Goal: Information Seeking & Learning: Check status

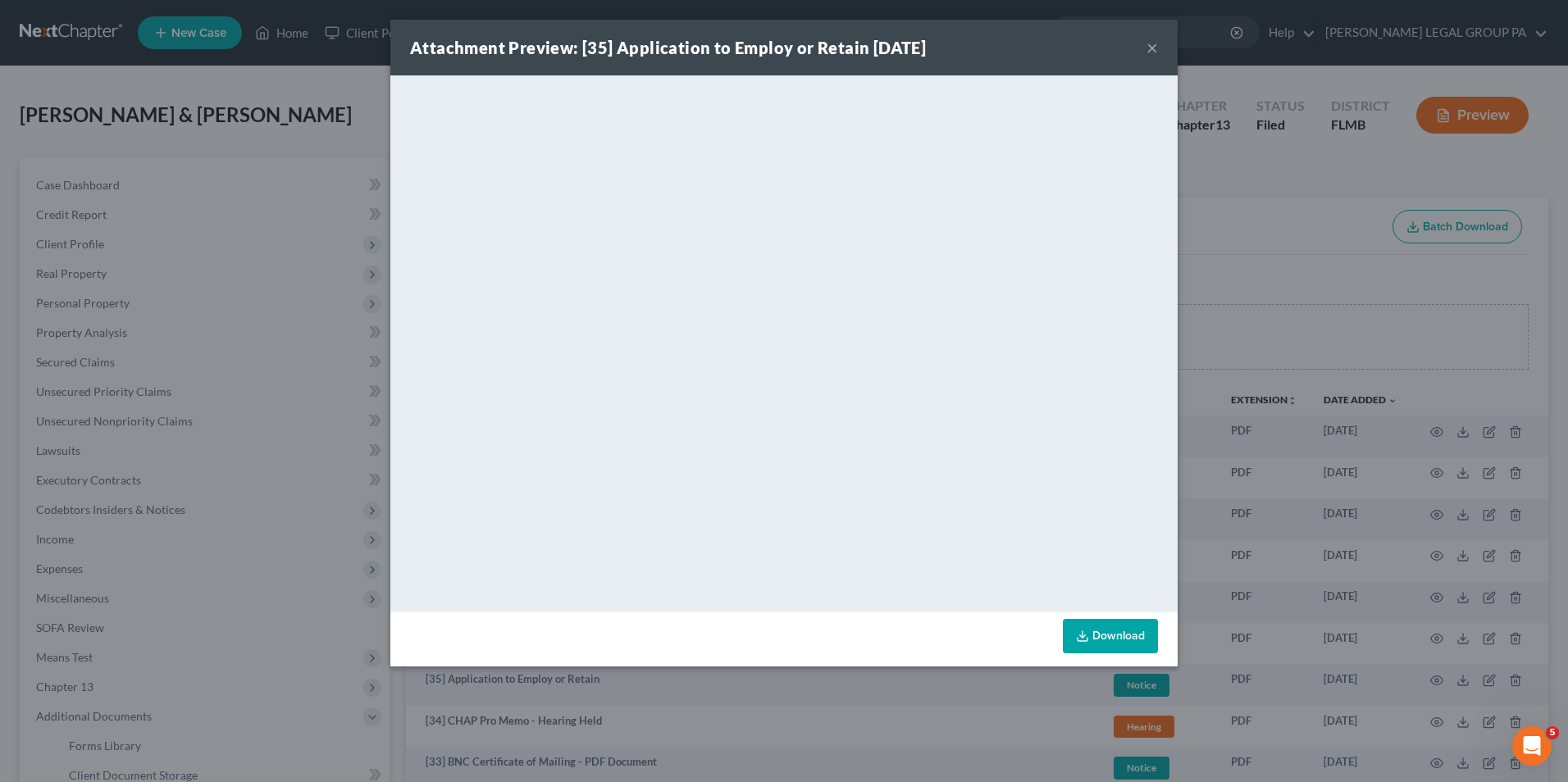
click at [1157, 53] on button "×" at bounding box center [1151, 47] width 11 height 19
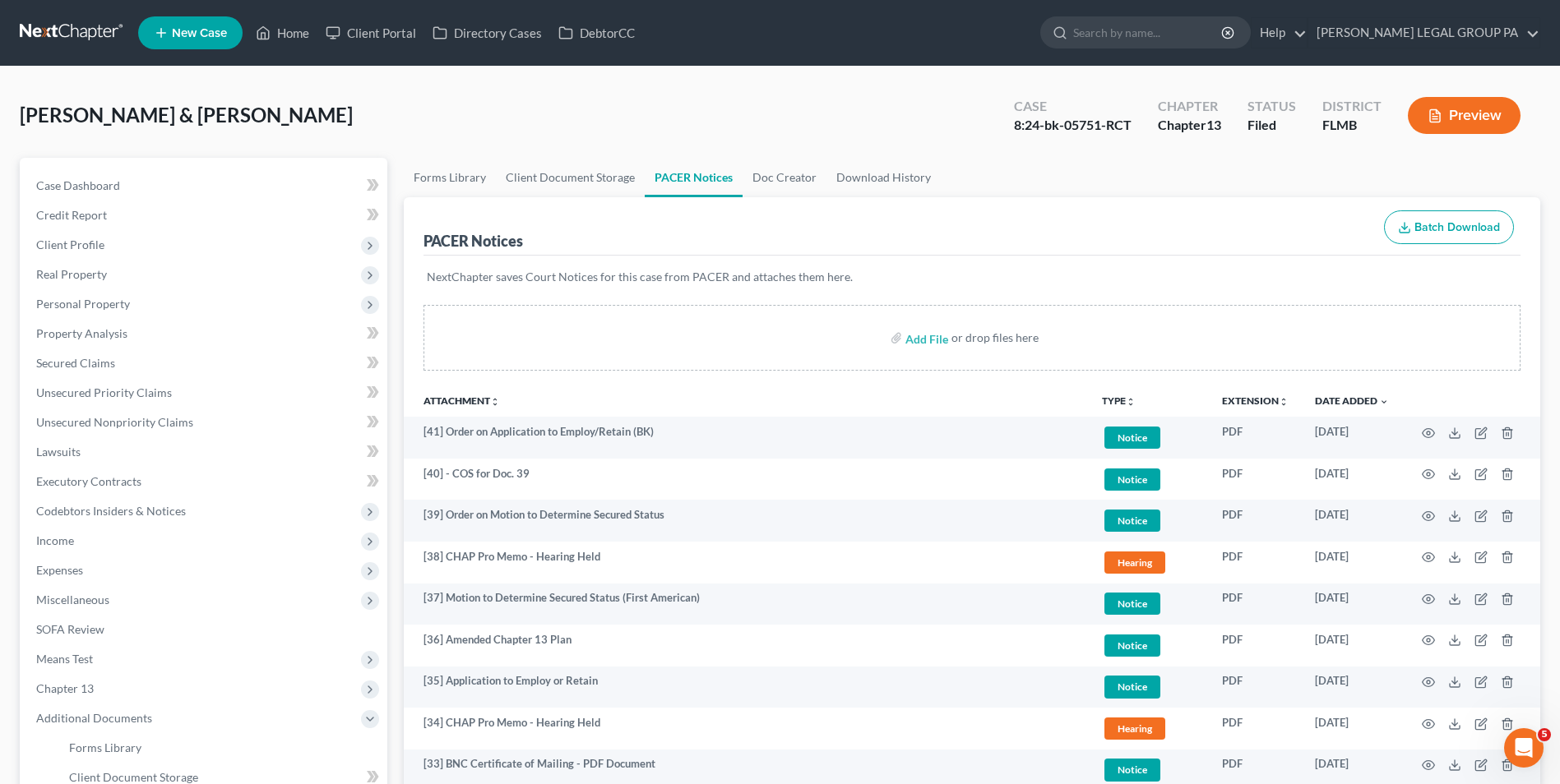
click at [2, 28] on nav "Home New Case Client Portal Directory Cases DebtorCC [PERSON_NAME] LEGAL GROUP …" at bounding box center [780, 33] width 1560 height 66
click at [38, 26] on link at bounding box center [72, 33] width 106 height 30
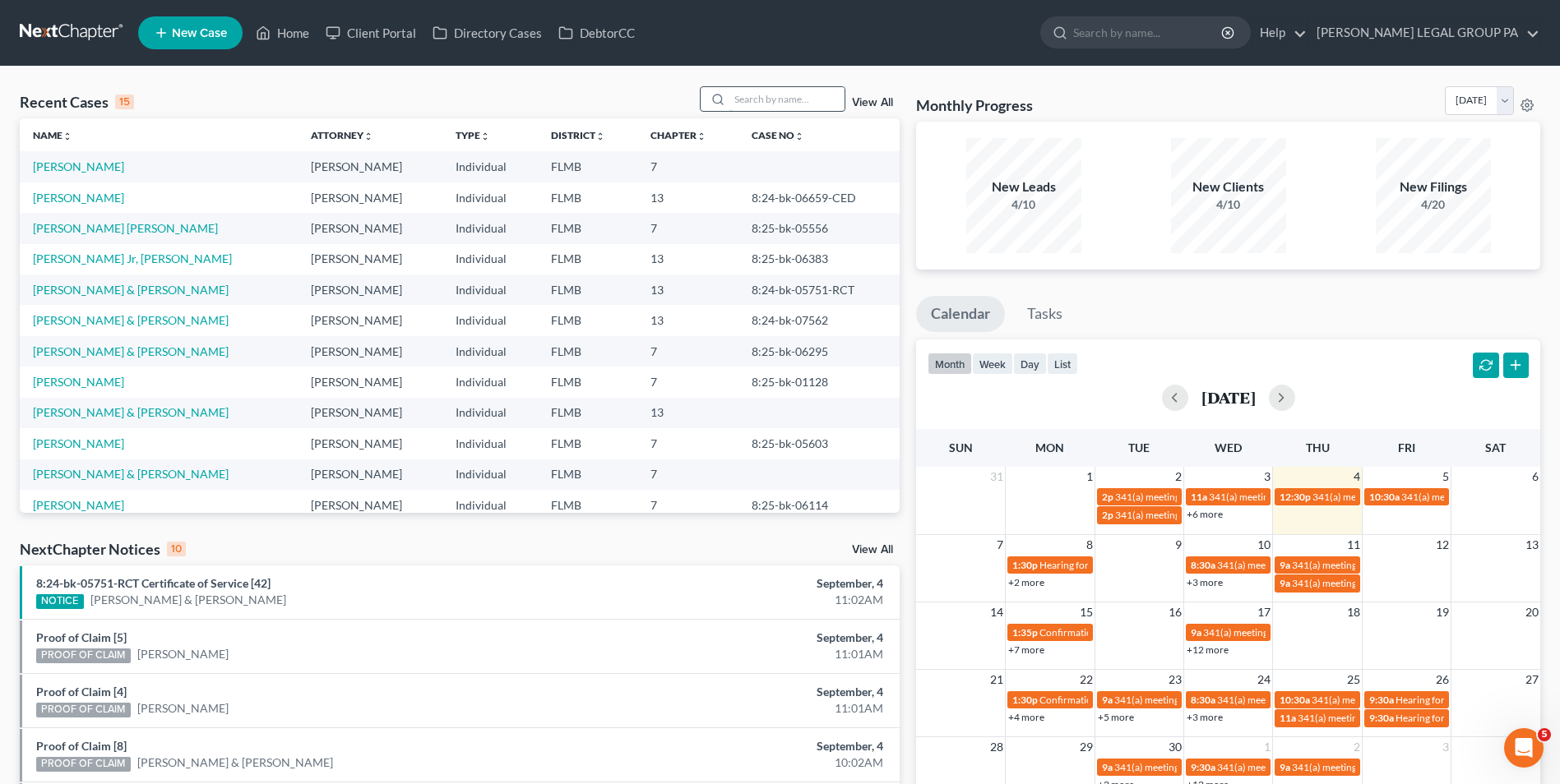
click at [802, 100] on input "search" at bounding box center [786, 98] width 115 height 24
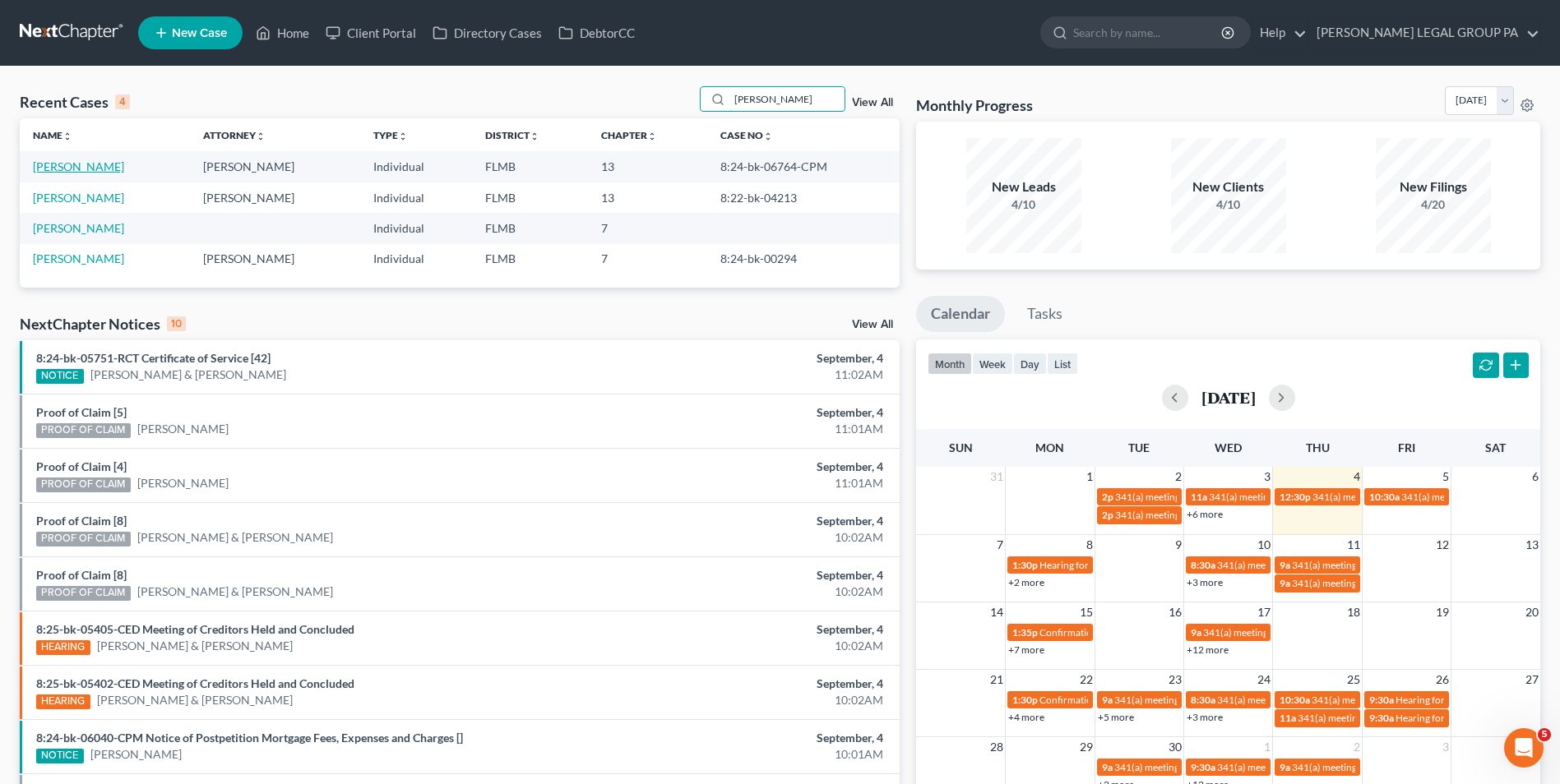
type input "sanders"
click at [89, 168] on link "Sanders, Phillip" at bounding box center [78, 166] width 91 height 14
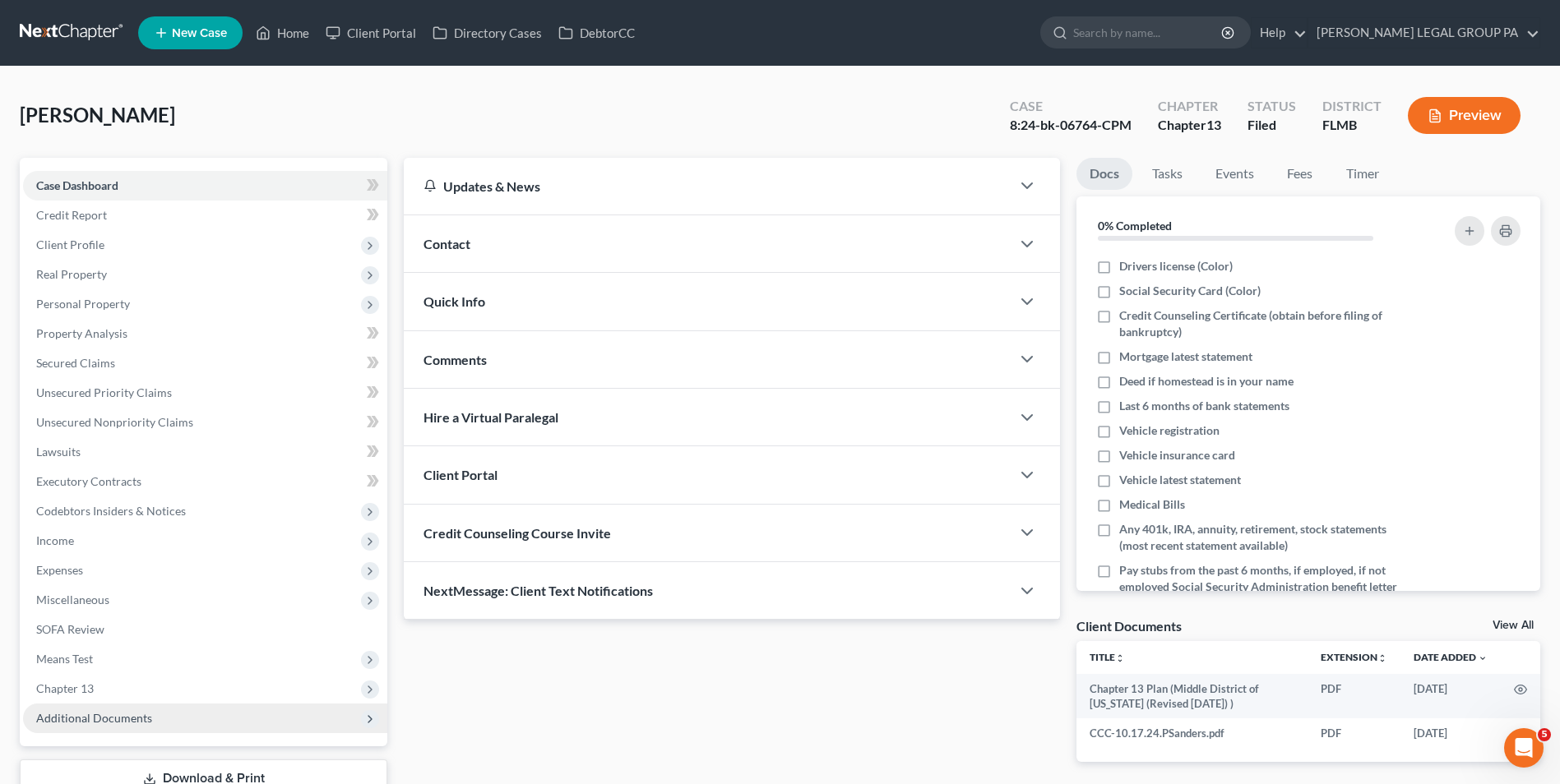
click at [141, 719] on span "Additional Documents" at bounding box center [94, 718] width 116 height 14
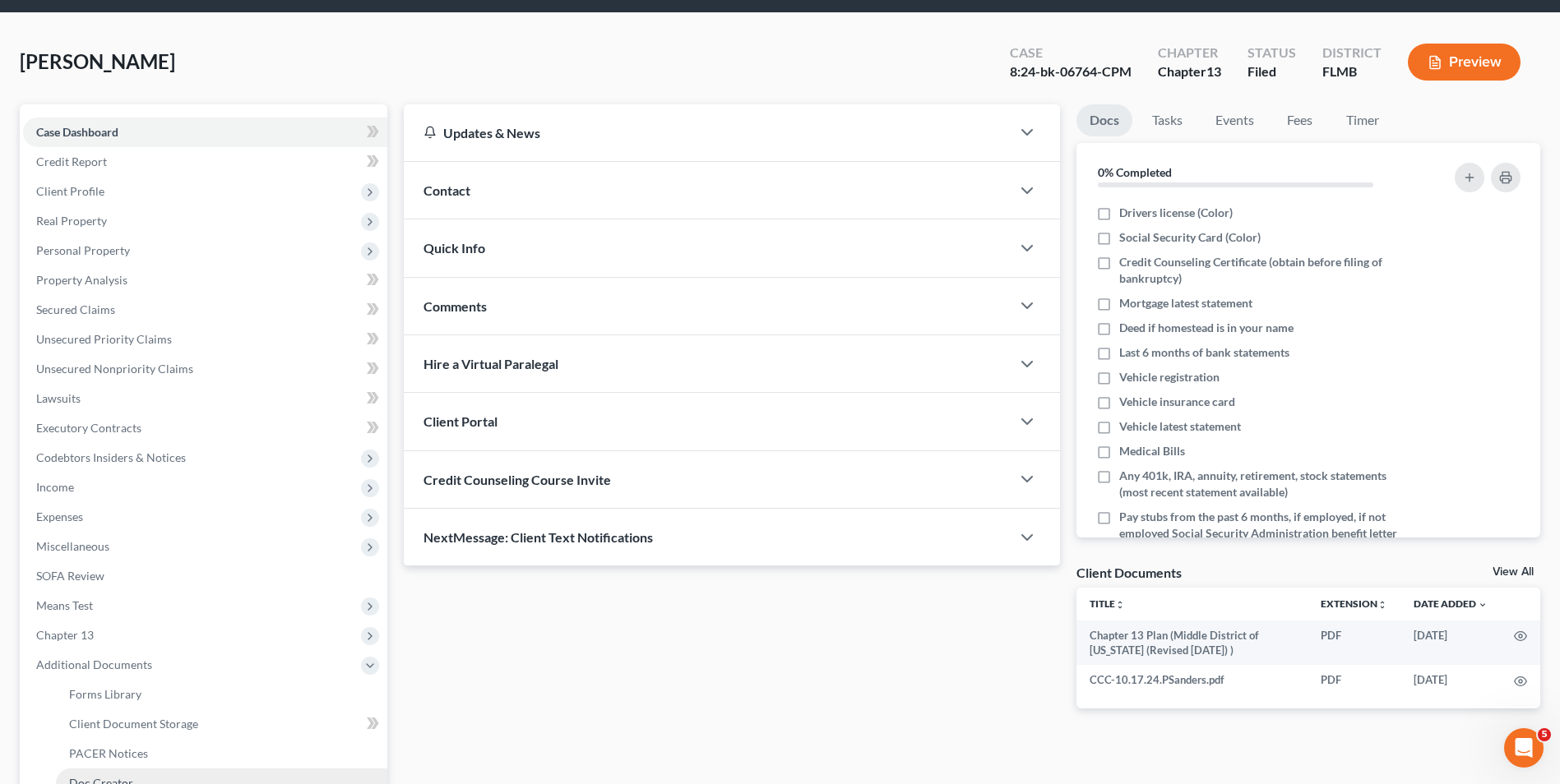
scroll to position [82, 0]
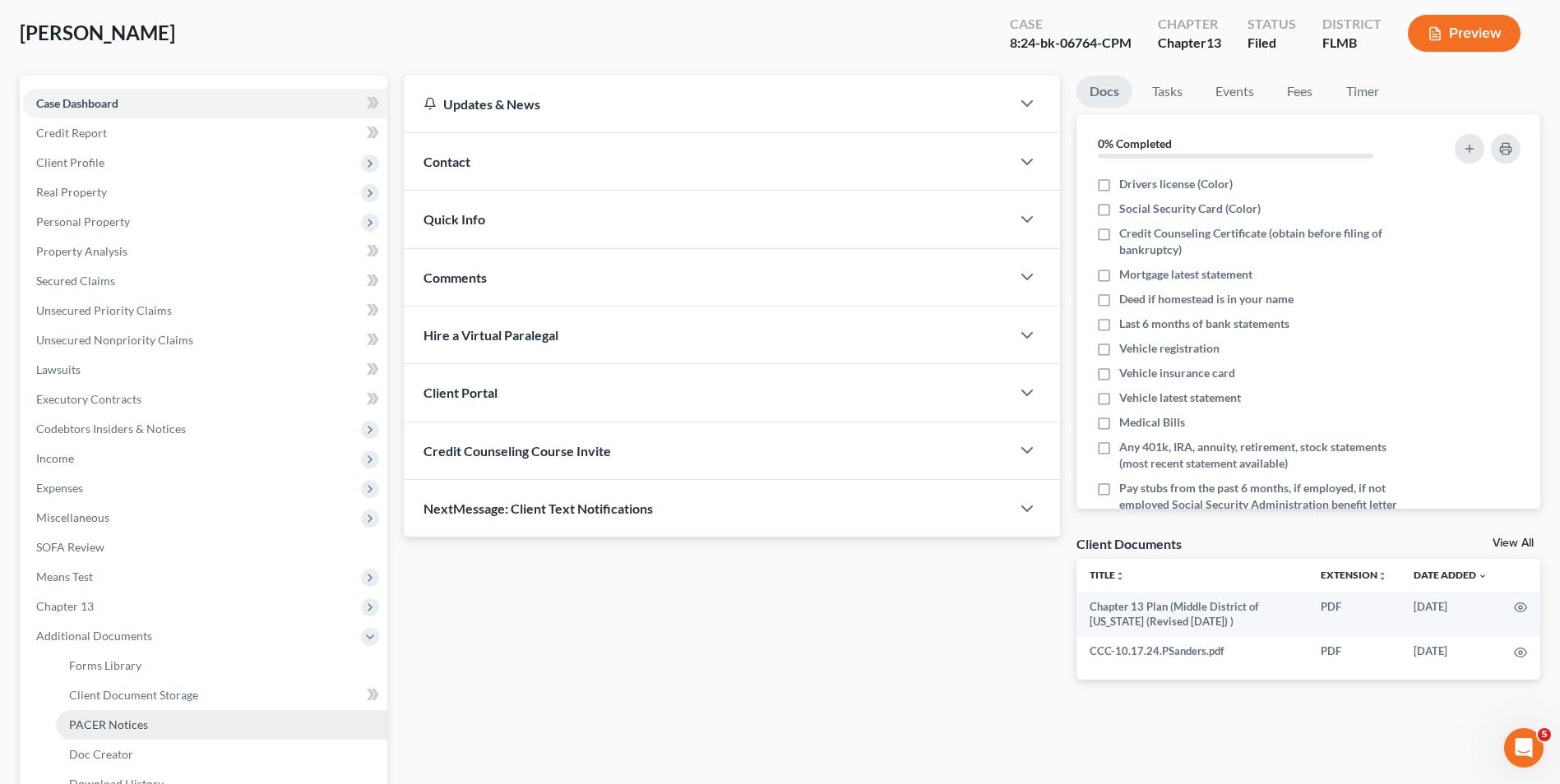
click at [143, 715] on link "PACER Notices" at bounding box center [222, 725] width 332 height 30
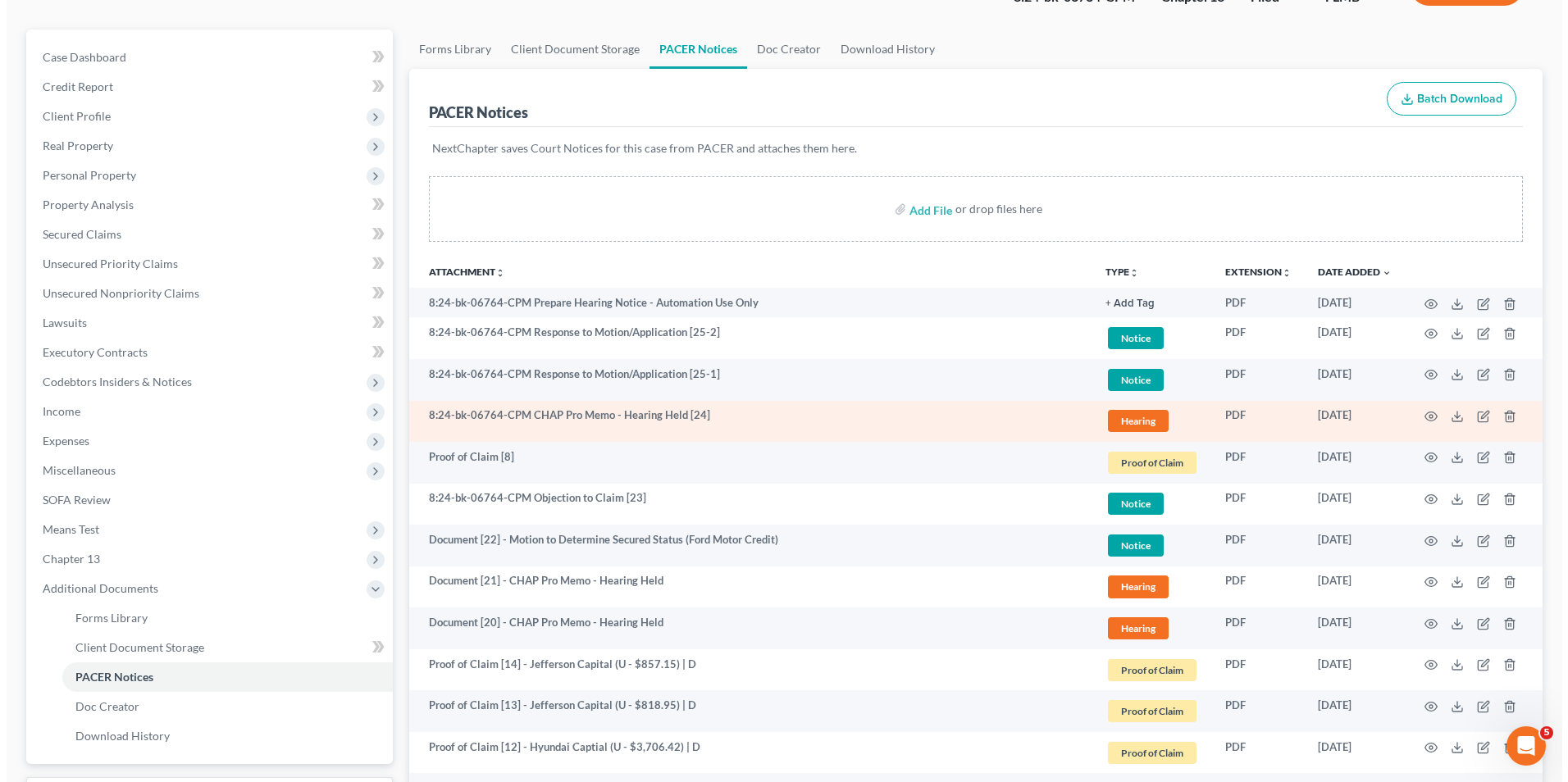
scroll to position [164, 0]
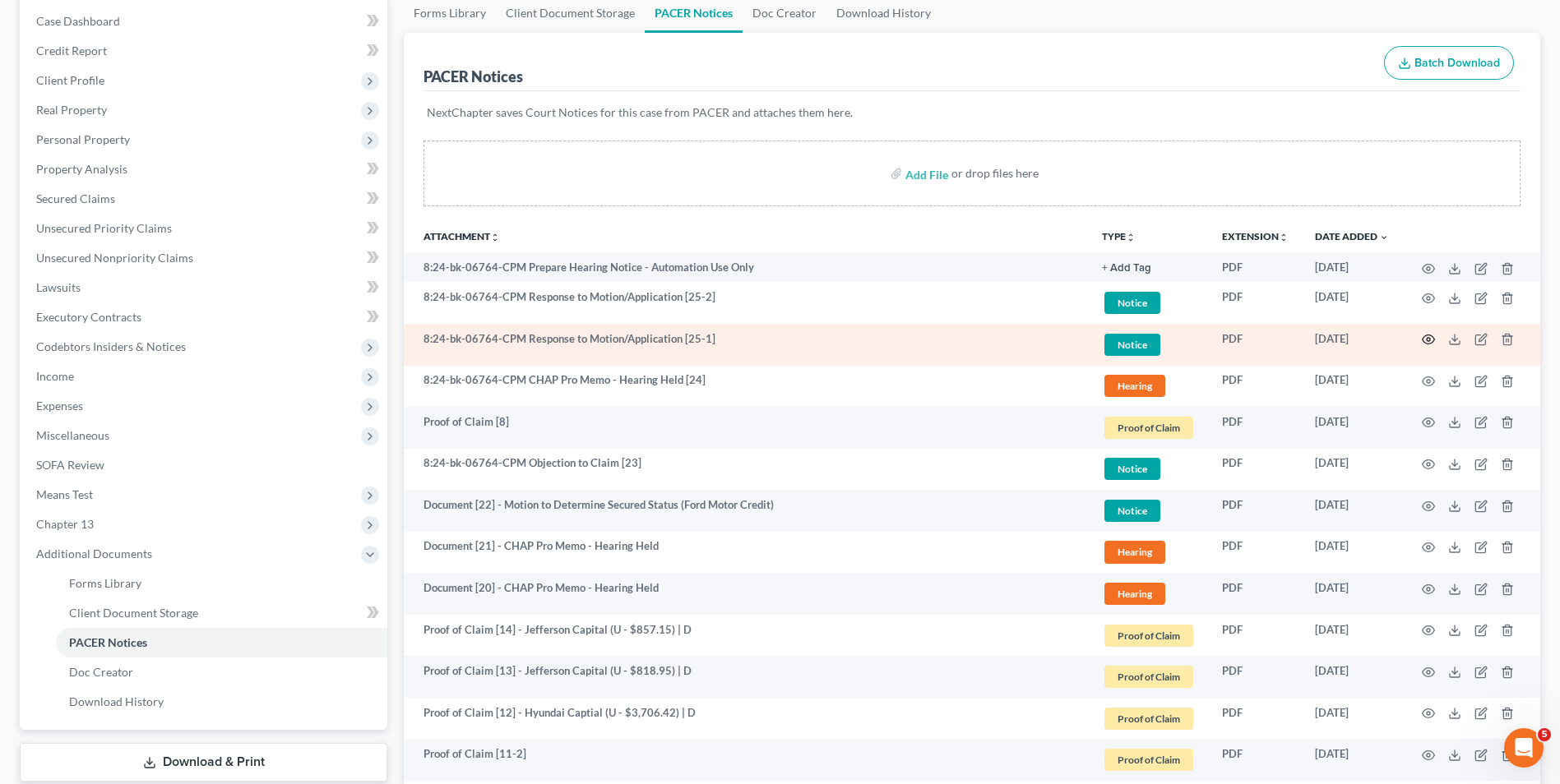
click at [1428, 339] on icon "button" at bounding box center [1427, 339] width 13 height 13
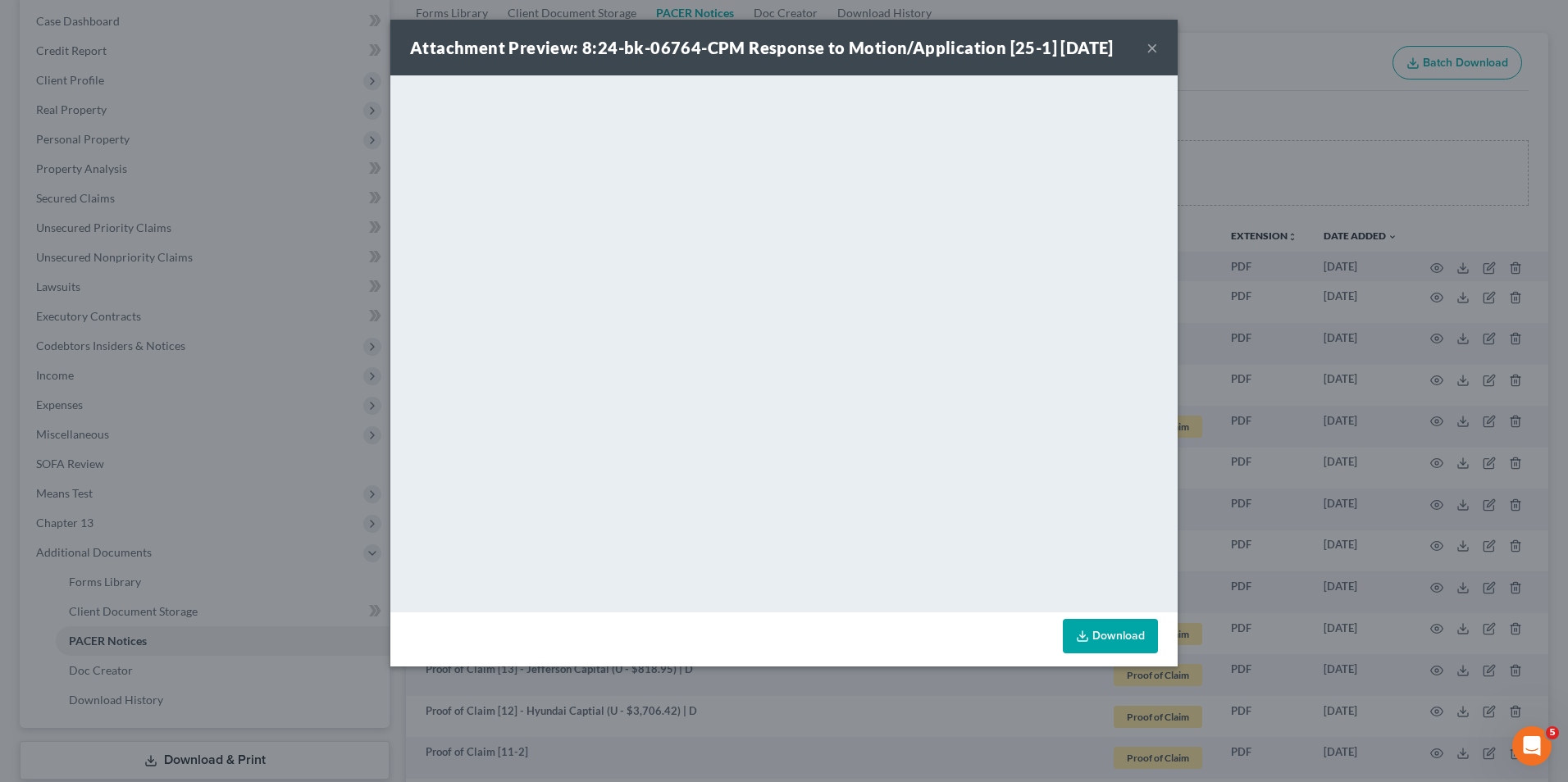
click at [1151, 45] on button "×" at bounding box center [1151, 47] width 11 height 19
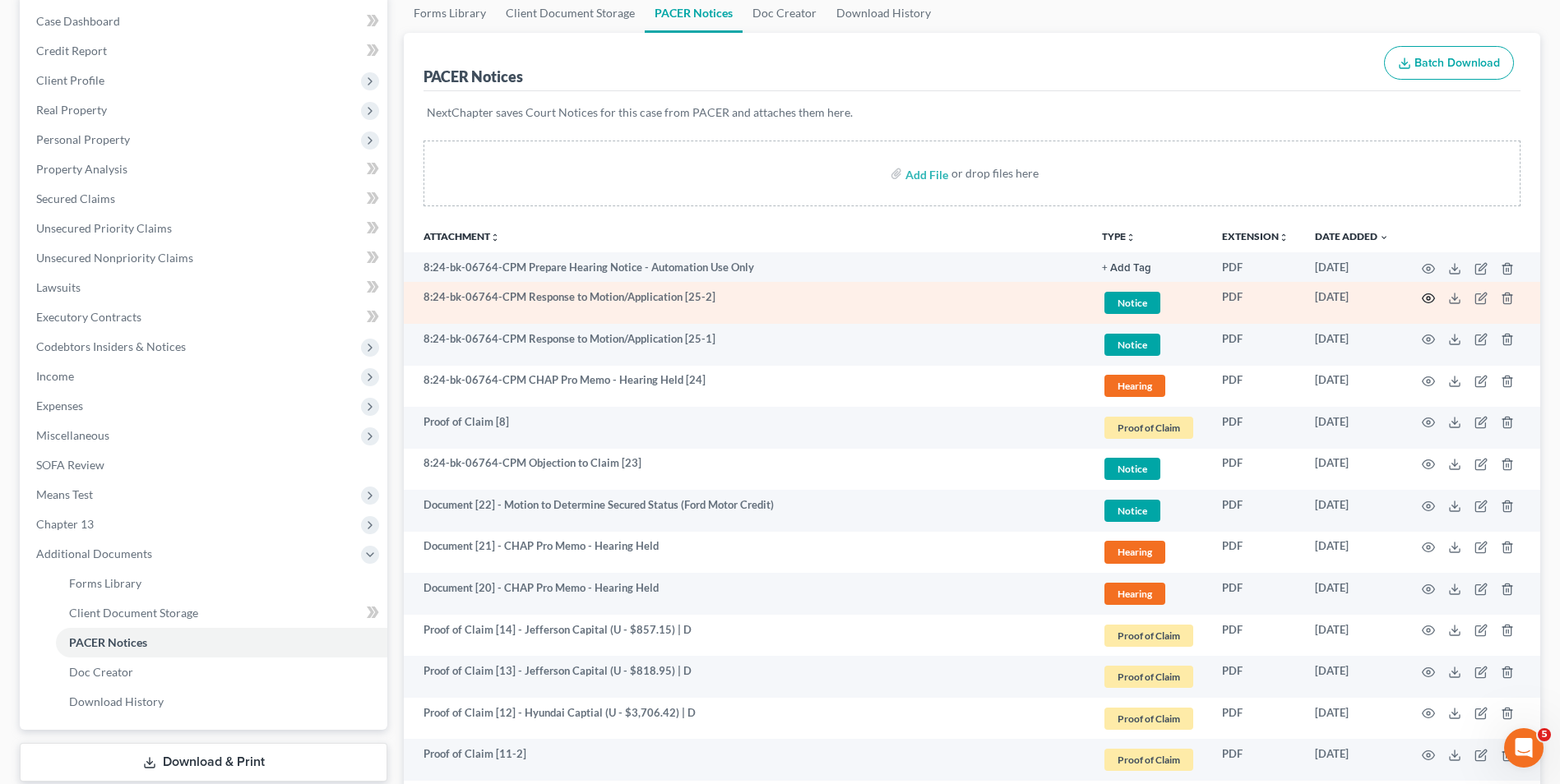
click at [1431, 293] on icon "button" at bounding box center [1427, 298] width 13 height 13
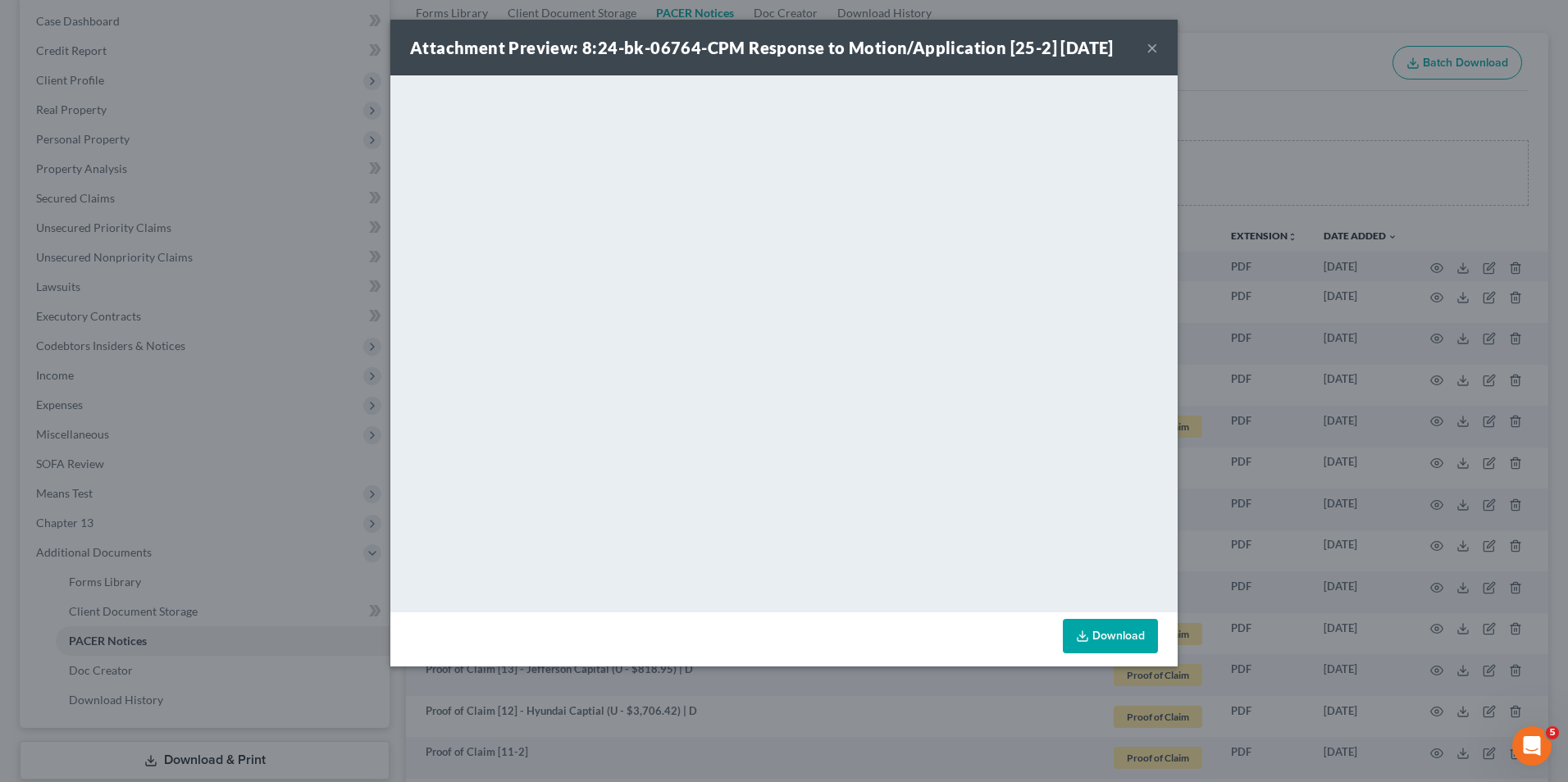
click at [1146, 44] on button "×" at bounding box center [1151, 47] width 11 height 19
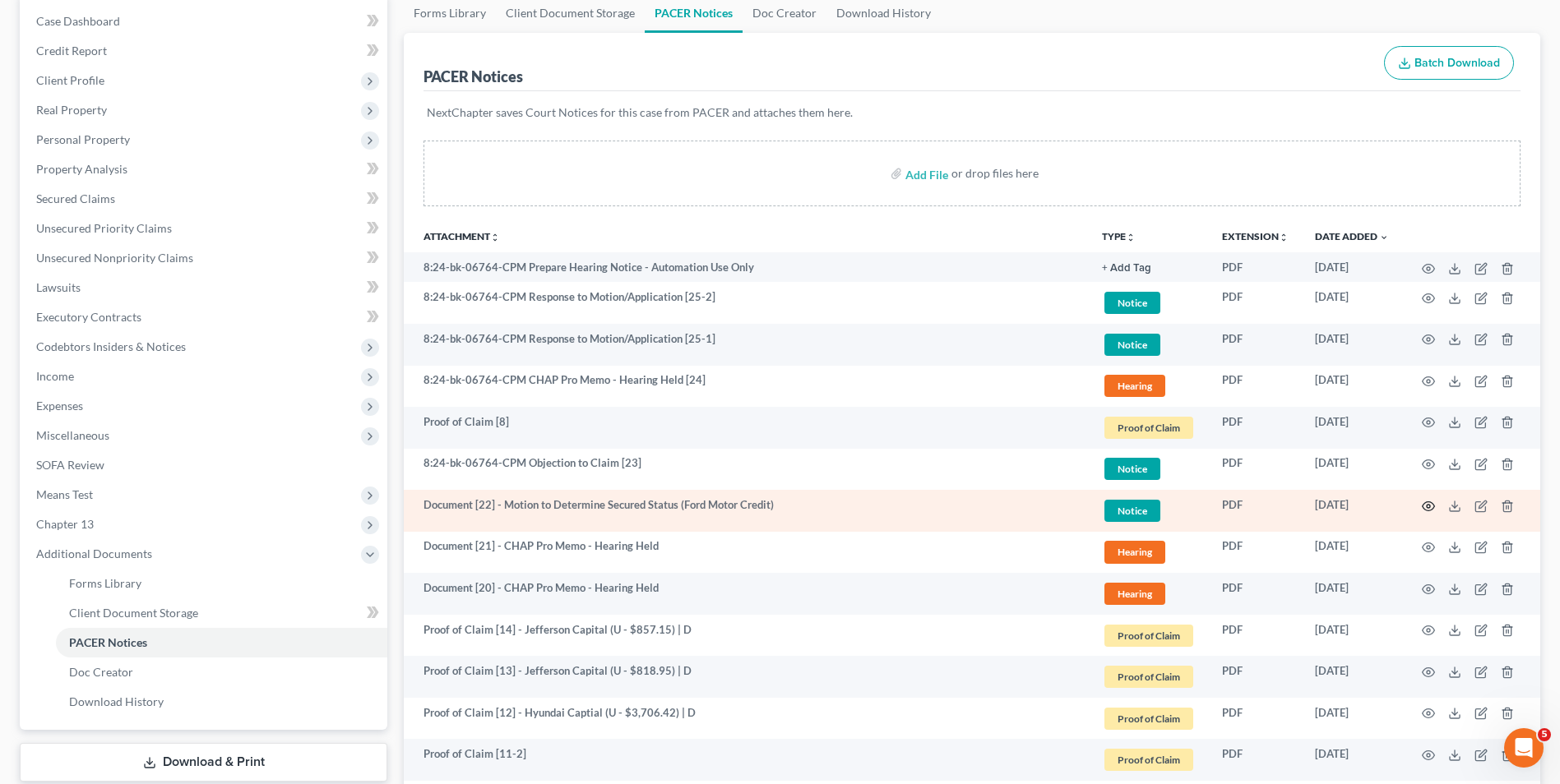
click at [1425, 510] on icon "button" at bounding box center [1428, 505] width 12 height 9
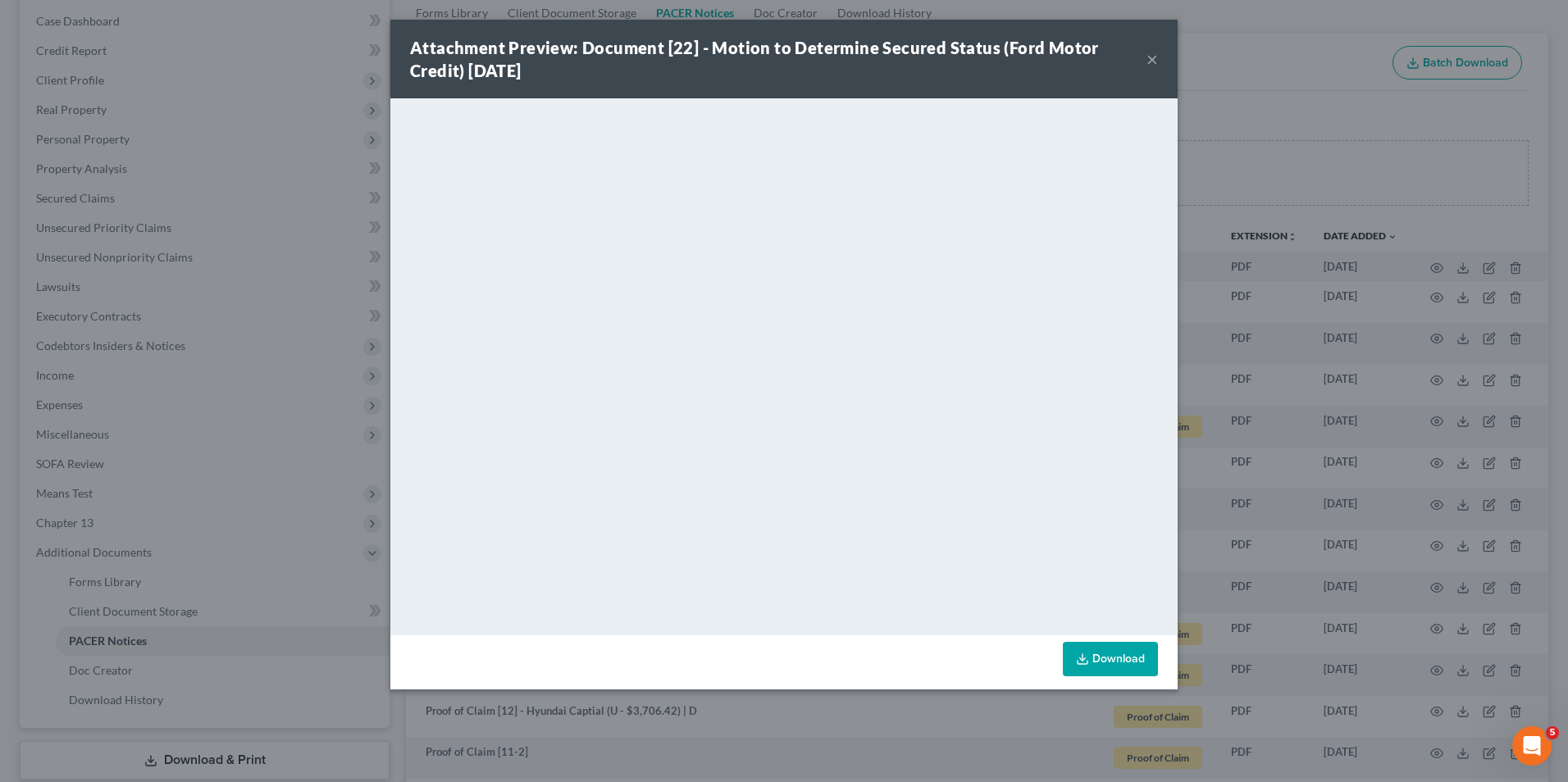
click at [1154, 57] on button "×" at bounding box center [1151, 59] width 11 height 19
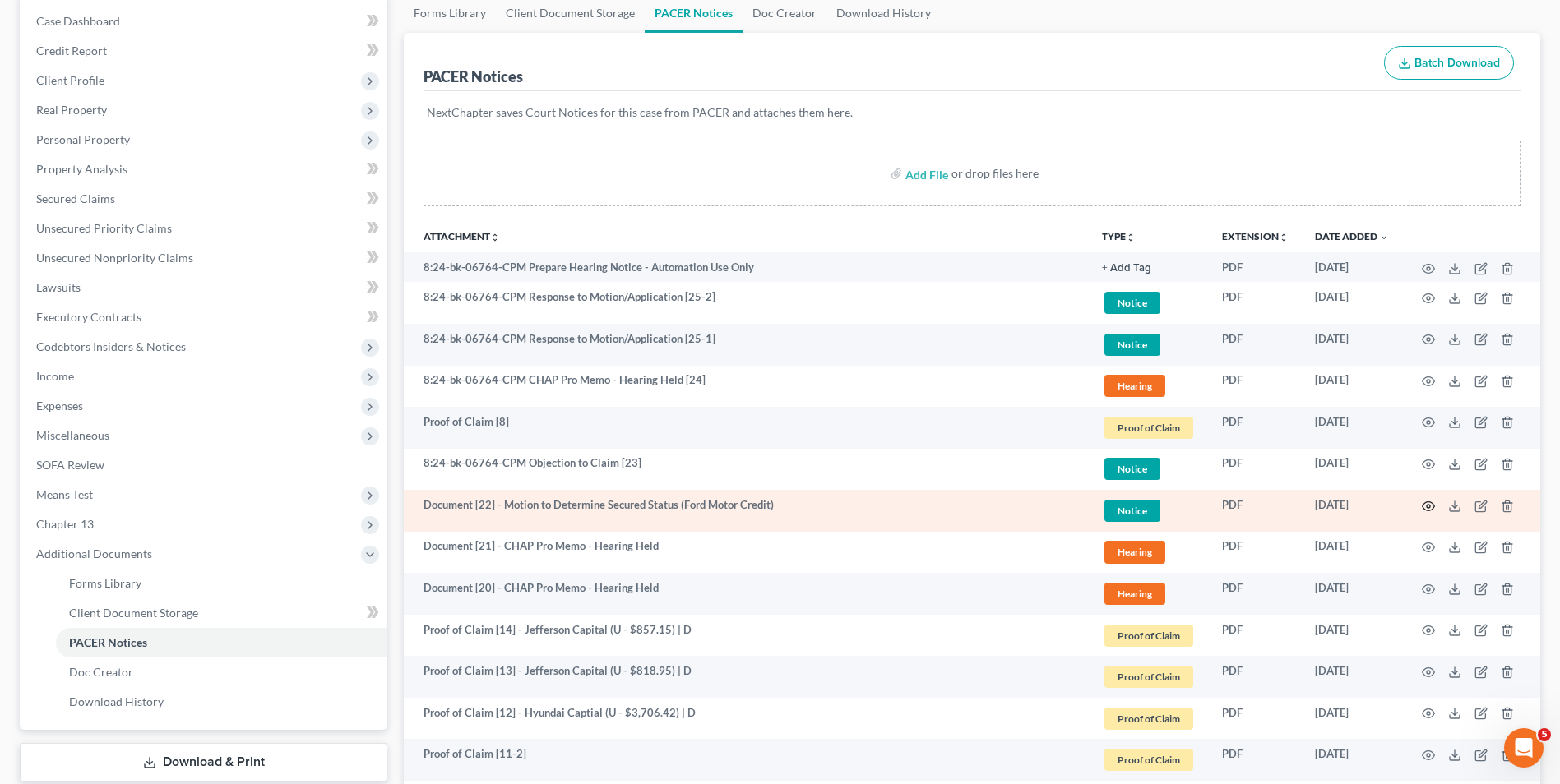
click at [1425, 504] on icon "button" at bounding box center [1427, 505] width 13 height 13
